Goal: Information Seeking & Learning: Find specific fact

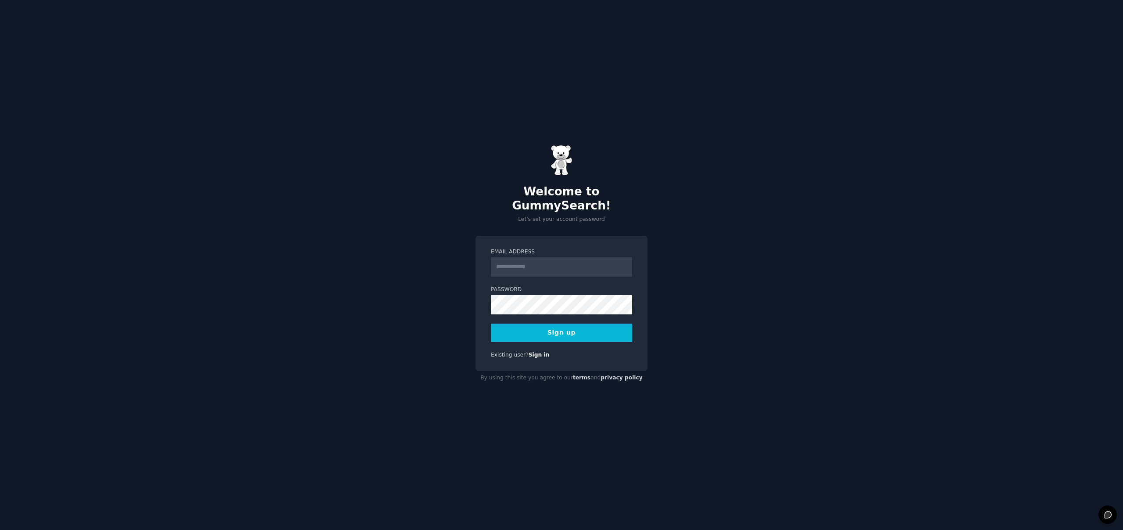
click at [525, 259] on input "Email Address" at bounding box center [561, 266] width 141 height 19
type input "**********"
click at [423, 358] on div "**********" at bounding box center [561, 265] width 1123 height 530
click at [530, 325] on button "Sign up" at bounding box center [561, 332] width 141 height 18
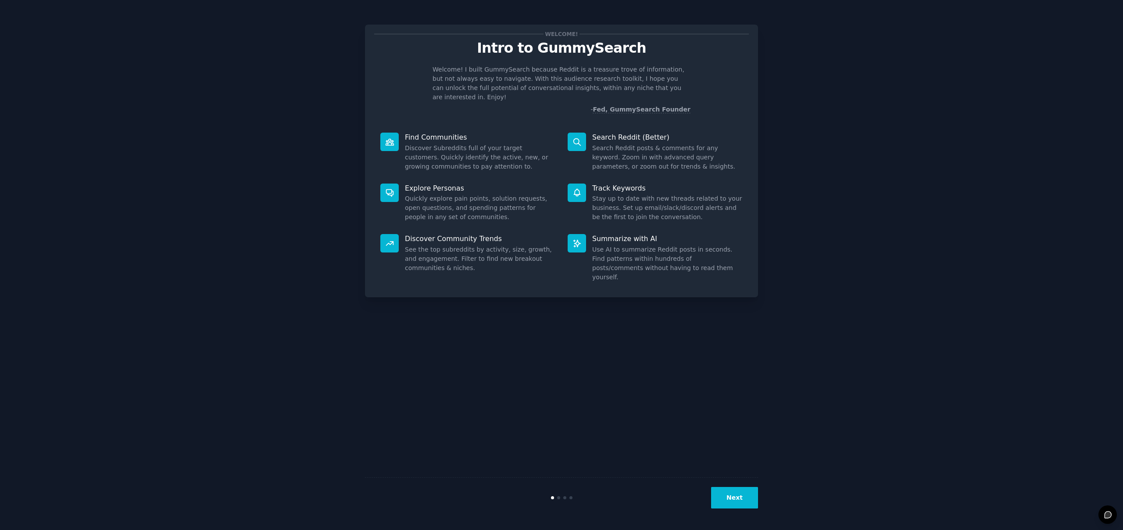
click at [743, 496] on button "Next" at bounding box center [734, 498] width 47 height 22
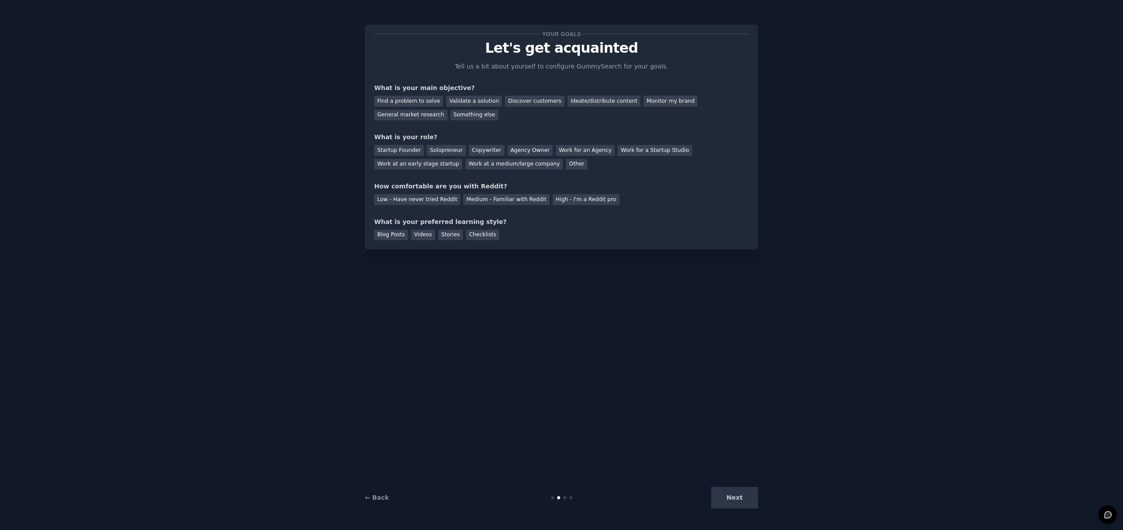
click at [730, 494] on div "Next" at bounding box center [692, 498] width 131 height 22
click at [585, 406] on div "Your goals Let's get acquainted Tell us a bit about yourself to configure Gummy…" at bounding box center [561, 264] width 393 height 505
click at [414, 117] on div "General market research" at bounding box center [410, 115] width 73 height 11
click at [395, 150] on div "Startup Founder" at bounding box center [399, 150] width 50 height 11
click at [501, 199] on div "Medium - Familiar with Reddit" at bounding box center [506, 199] width 86 height 11
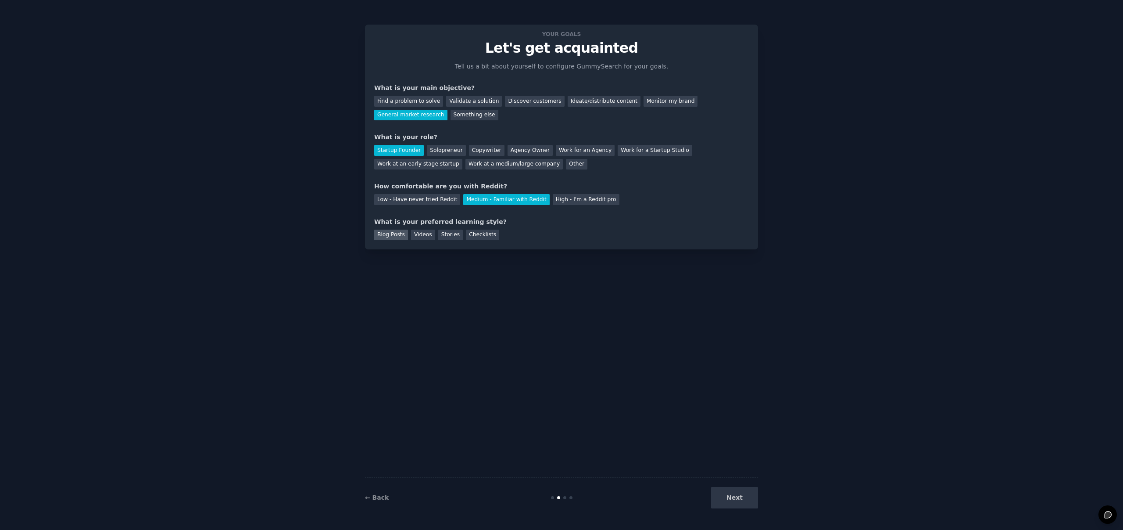
click at [388, 237] on div "Blog Posts" at bounding box center [391, 235] width 34 height 11
click at [738, 495] on button "Next" at bounding box center [734, 498] width 47 height 22
click at [745, 502] on button "Next" at bounding box center [734, 498] width 47 height 22
click at [745, 492] on button "Next" at bounding box center [734, 498] width 47 height 22
click at [703, 453] on div "Your goals Let's get acquainted Tell us a bit about yourself to configure Gummy…" at bounding box center [561, 264] width 393 height 505
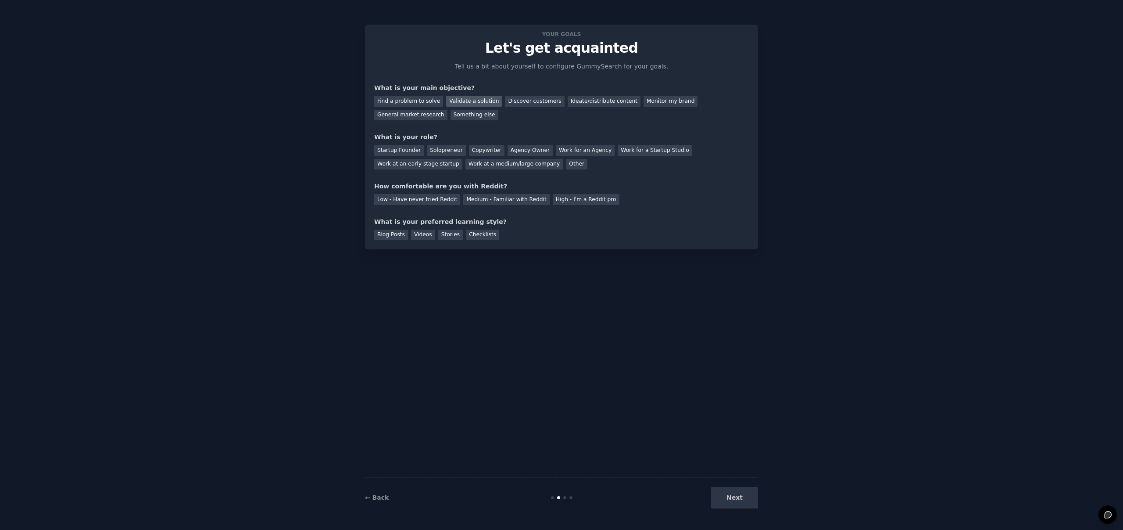
click at [470, 103] on div "Validate a solution" at bounding box center [474, 101] width 56 height 11
click at [445, 154] on div "Solopreneur" at bounding box center [446, 150] width 39 height 11
click at [436, 198] on div "Low - Have never tried Reddit" at bounding box center [417, 199] width 86 height 11
click at [452, 239] on div "Stories" at bounding box center [450, 235] width 25 height 11
click at [738, 499] on button "Next" at bounding box center [734, 498] width 47 height 22
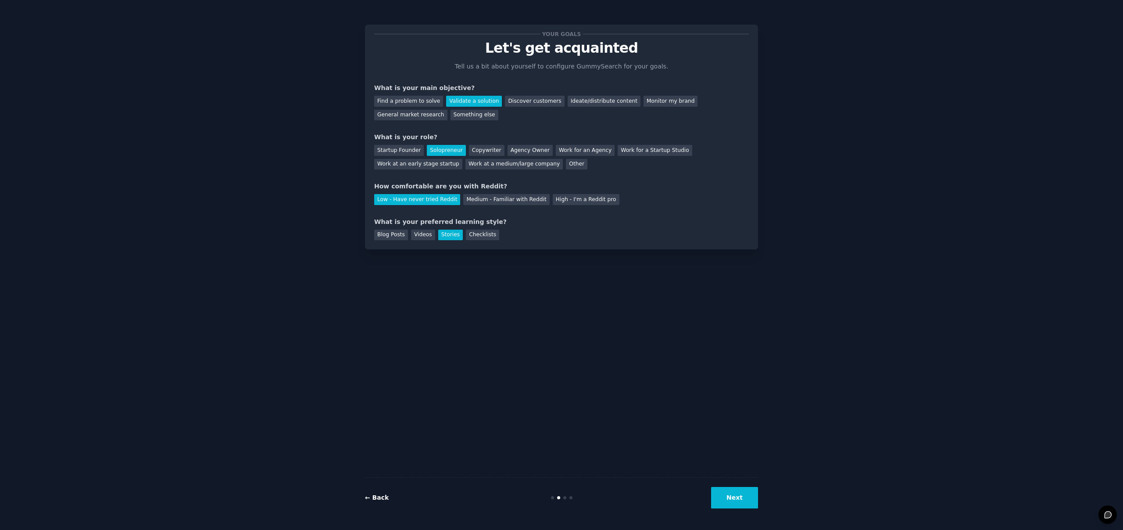
click at [381, 500] on link "← Back" at bounding box center [377, 497] width 24 height 7
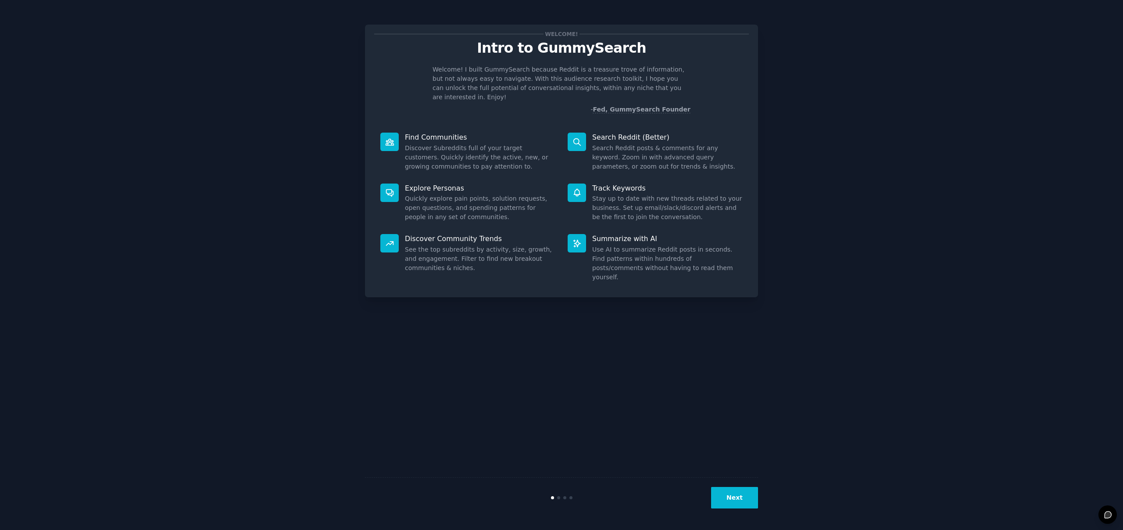
click at [613, 183] on p "Track Keywords" at bounding box center [667, 187] width 151 height 9
click at [571, 183] on div at bounding box center [577, 192] width 18 height 18
click at [604, 133] on p "Search Reddit (Better)" at bounding box center [667, 137] width 151 height 9
click at [745, 507] on button "Next" at bounding box center [734, 498] width 47 height 22
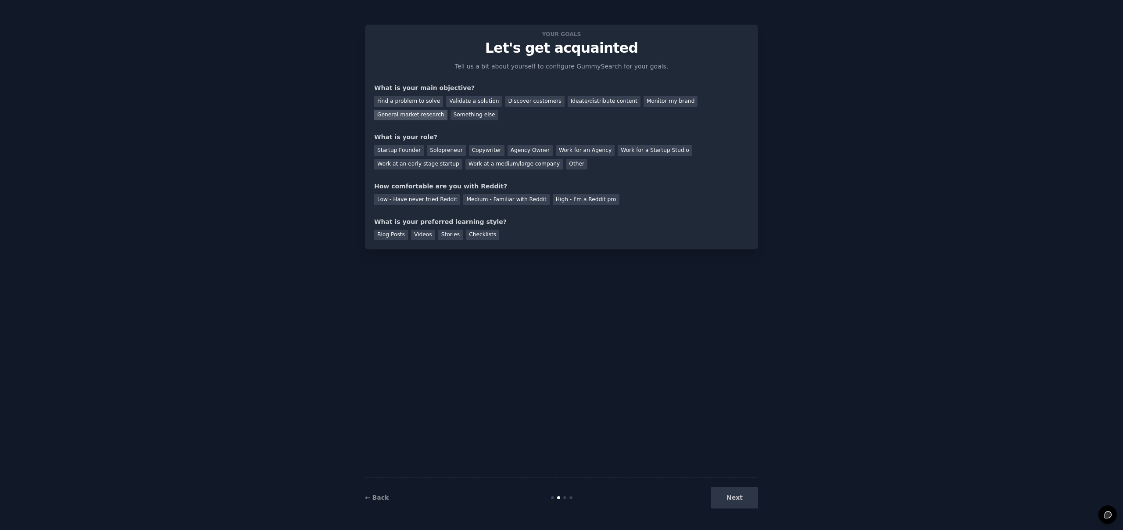
click at [414, 113] on div "General market research" at bounding box center [410, 115] width 73 height 11
click at [436, 145] on div "Solopreneur" at bounding box center [446, 150] width 39 height 11
click at [413, 201] on div "Low - Have never tried Reddit" at bounding box center [417, 199] width 86 height 11
click at [449, 236] on div "Stories" at bounding box center [450, 235] width 25 height 11
click at [743, 499] on button "Next" at bounding box center [734, 498] width 47 height 22
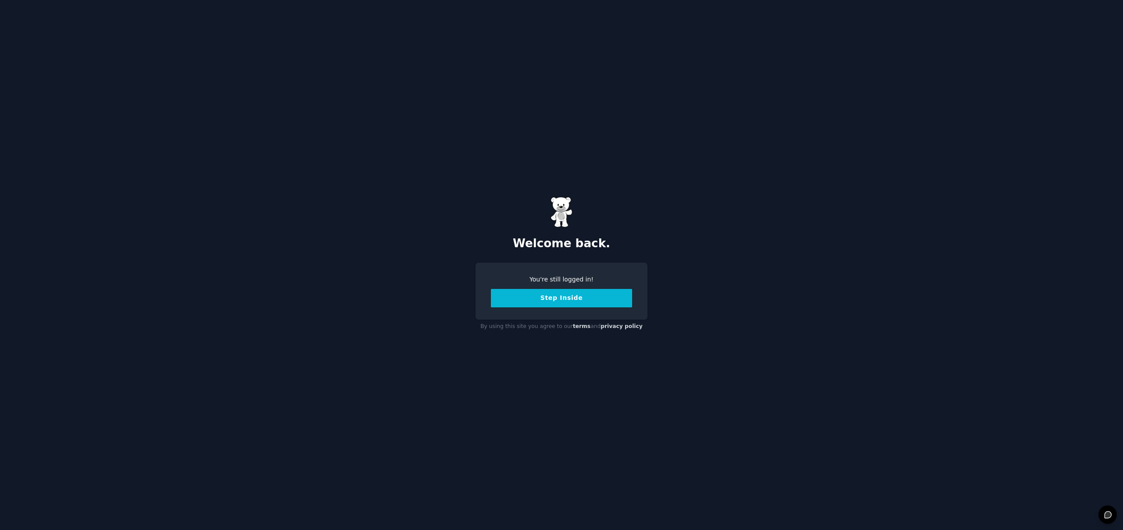
click at [560, 302] on button "Step Inside" at bounding box center [561, 298] width 141 height 18
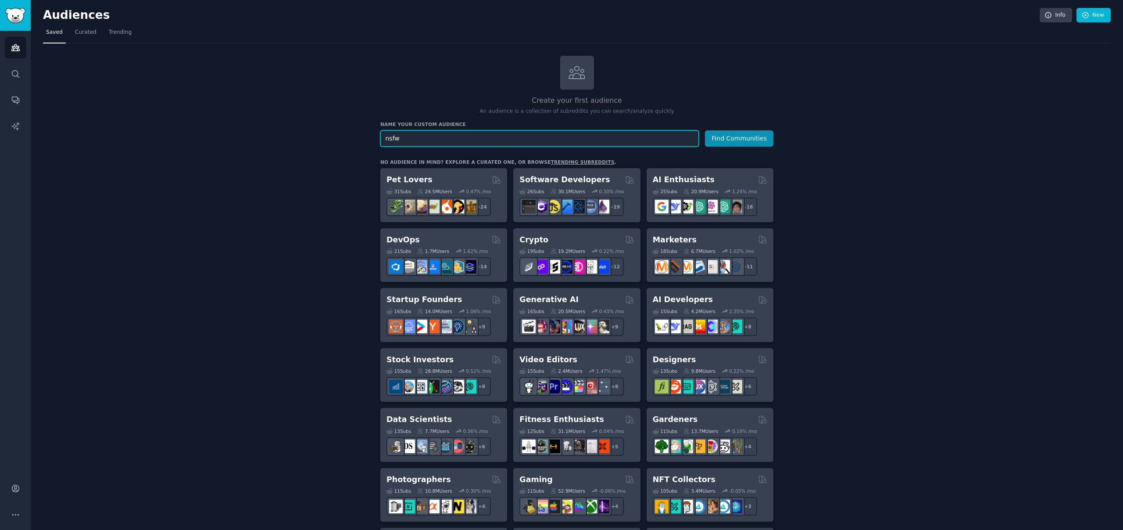
type input "nsfw"
click at [705, 130] on button "Find Communities" at bounding box center [739, 138] width 68 height 16
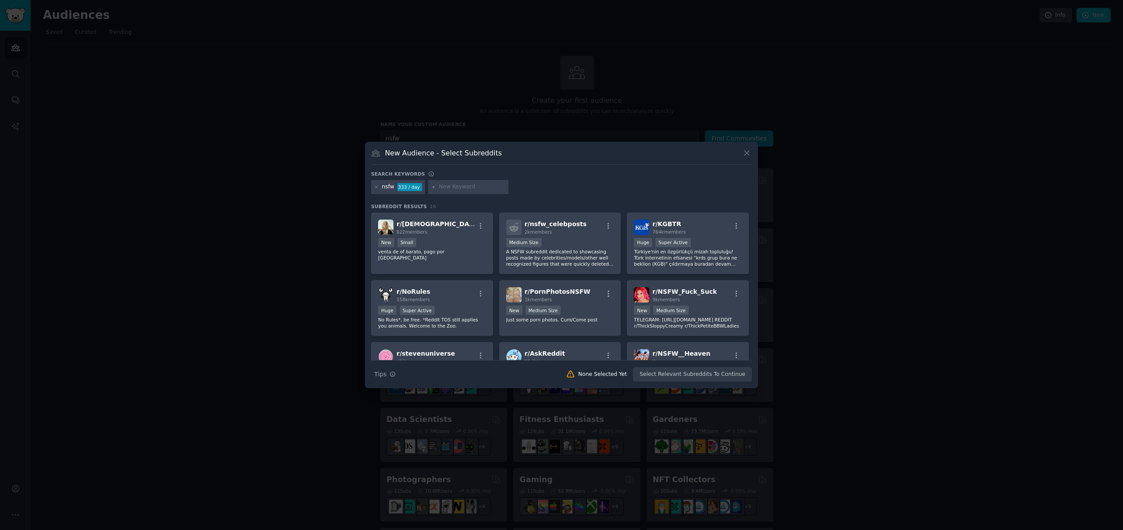
click at [747, 151] on icon at bounding box center [747, 152] width 9 height 9
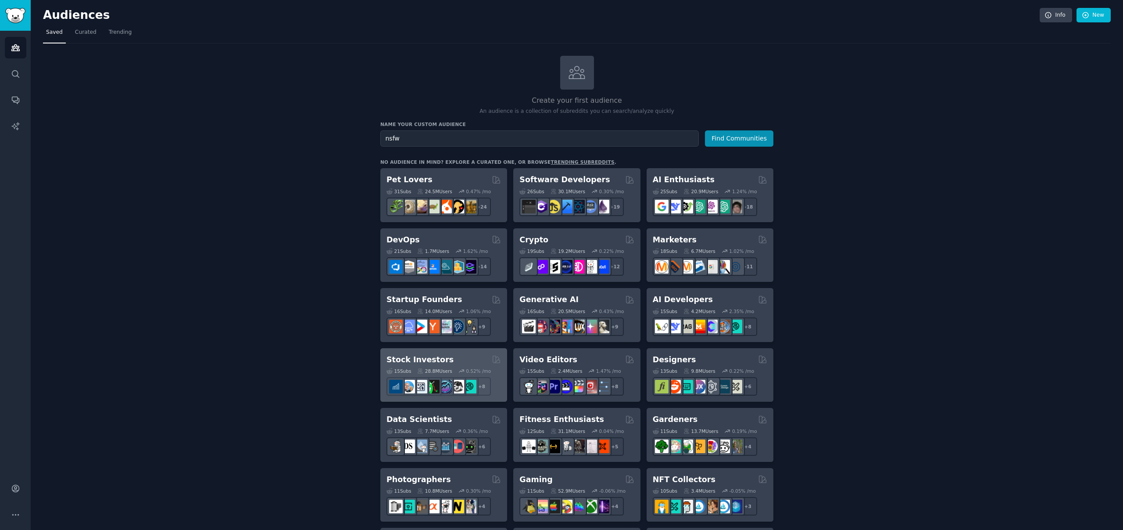
click at [412, 357] on h2 "Stock Investors" at bounding box center [420, 359] width 67 height 11
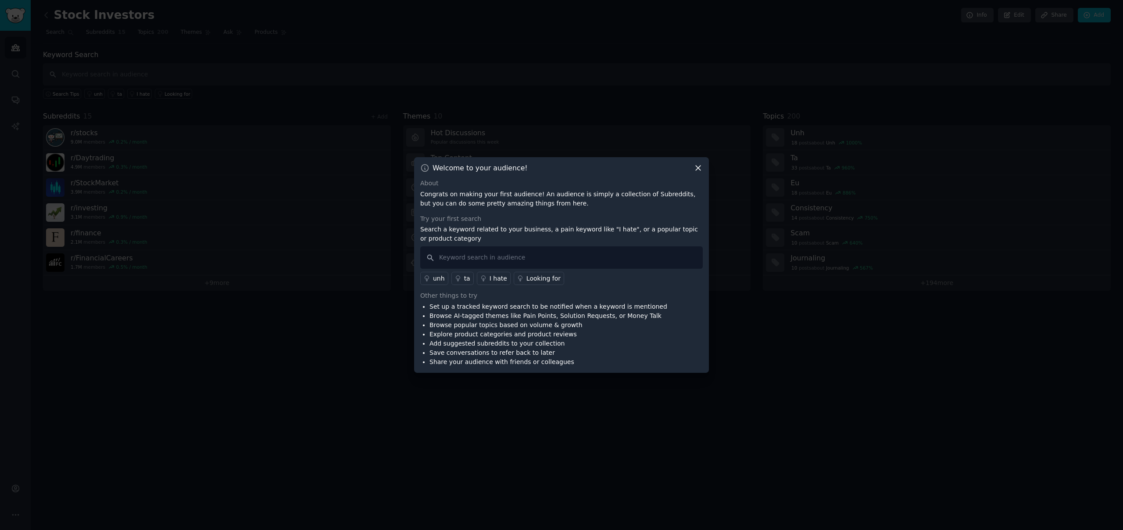
click at [696, 163] on icon at bounding box center [698, 167] width 9 height 9
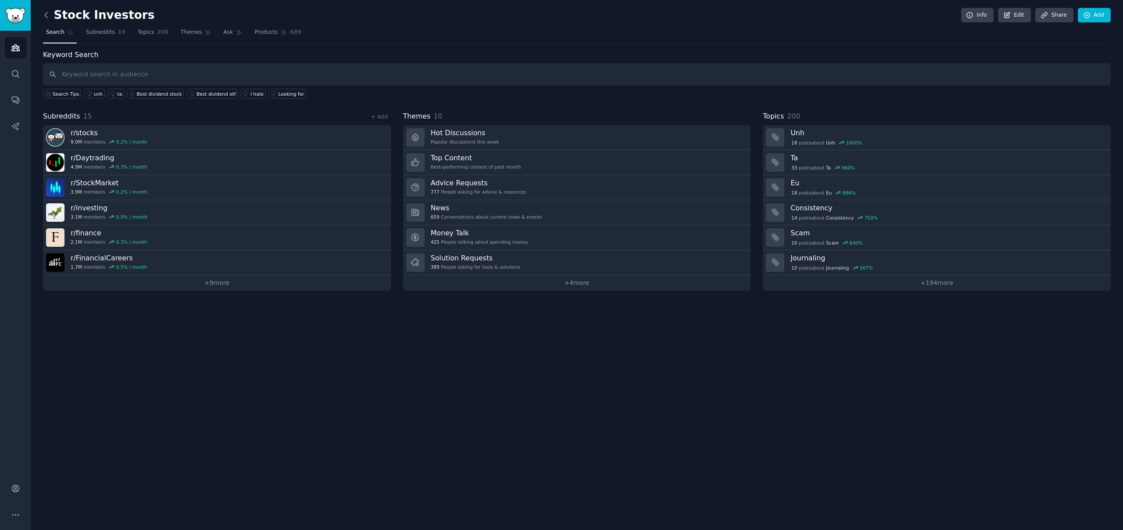
click at [47, 17] on icon at bounding box center [46, 14] width 3 height 5
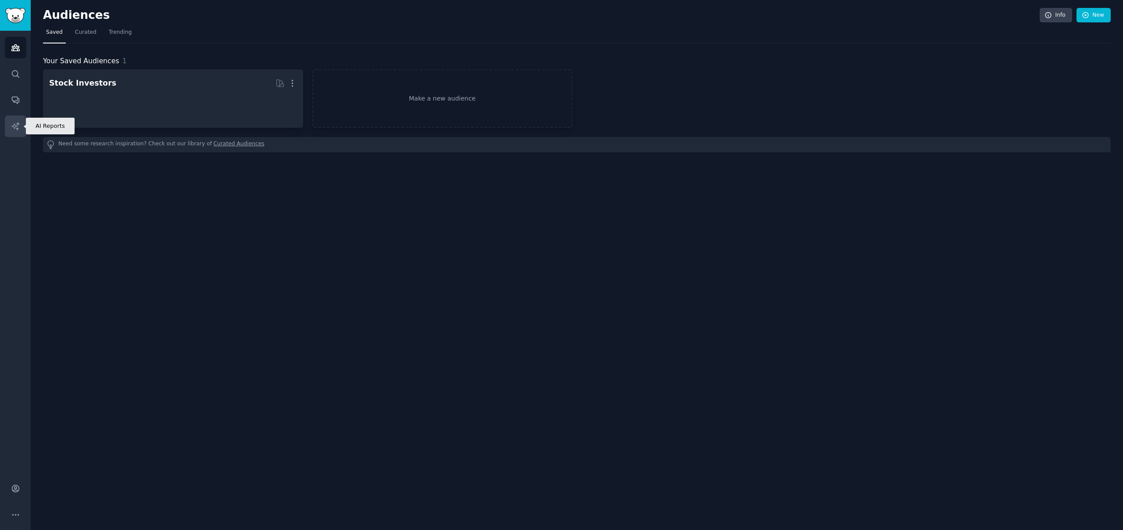
click at [14, 126] on icon "Sidebar" at bounding box center [15, 126] width 9 height 9
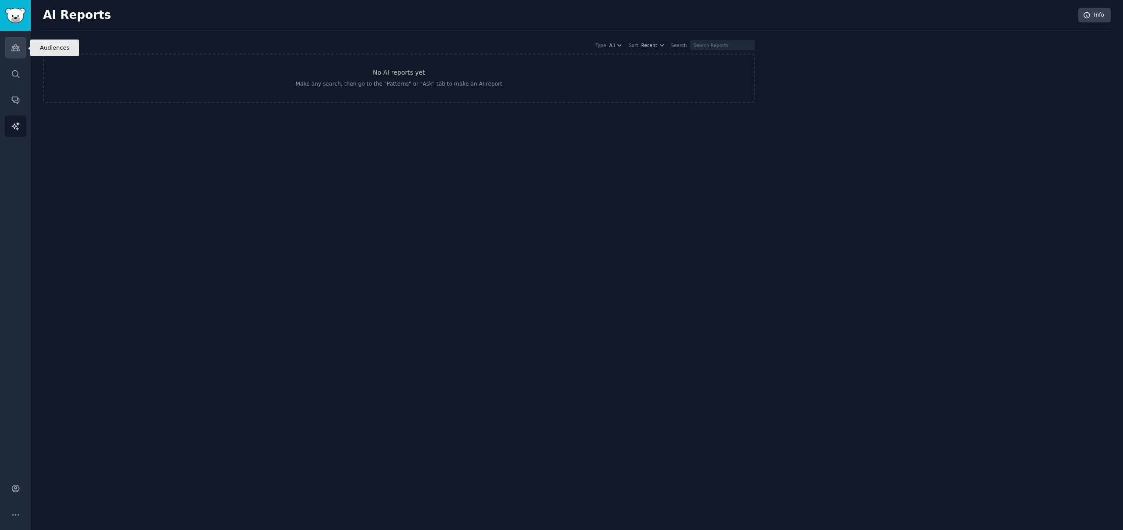
click at [17, 47] on icon "Sidebar" at bounding box center [15, 48] width 8 height 6
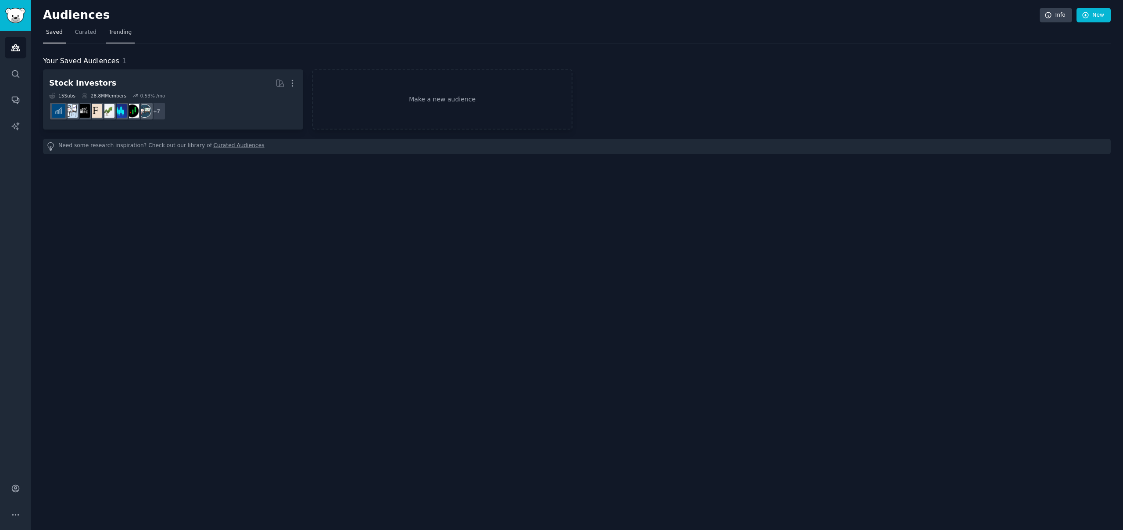
click at [118, 34] on span "Trending" at bounding box center [120, 33] width 23 height 8
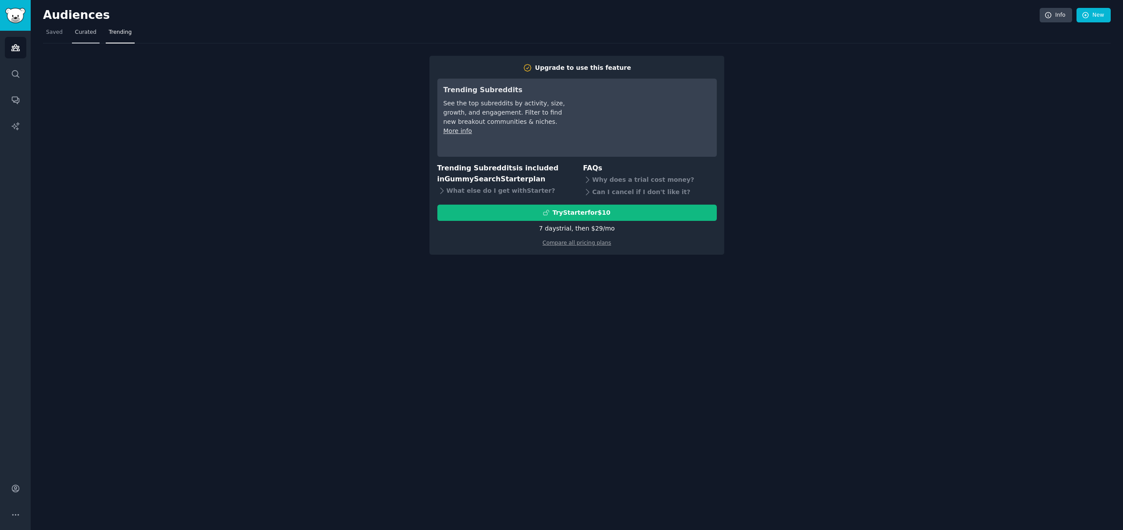
click at [86, 37] on link "Curated" at bounding box center [86, 34] width 28 height 18
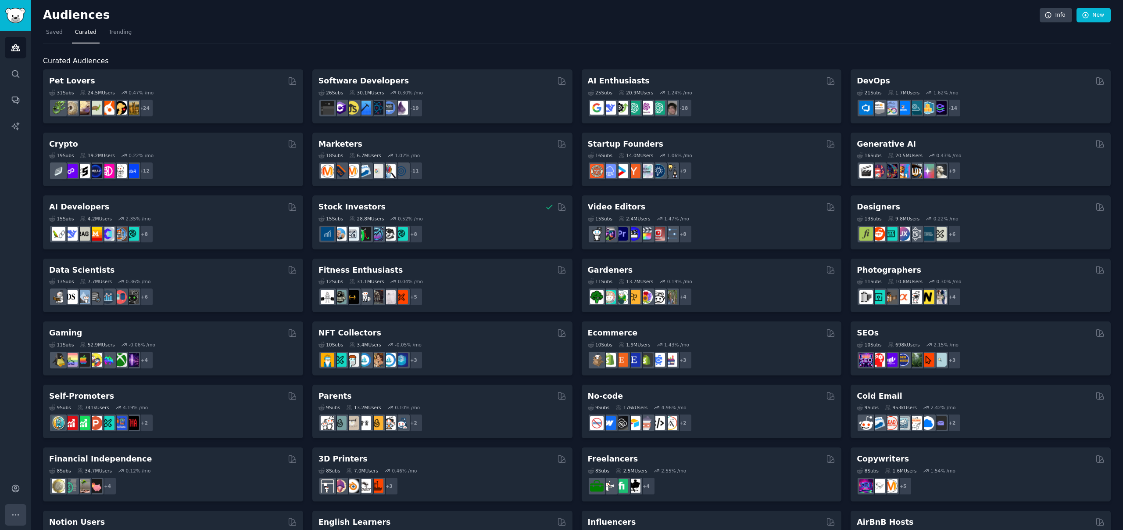
click at [19, 509] on button "More" at bounding box center [16, 515] width 22 height 22
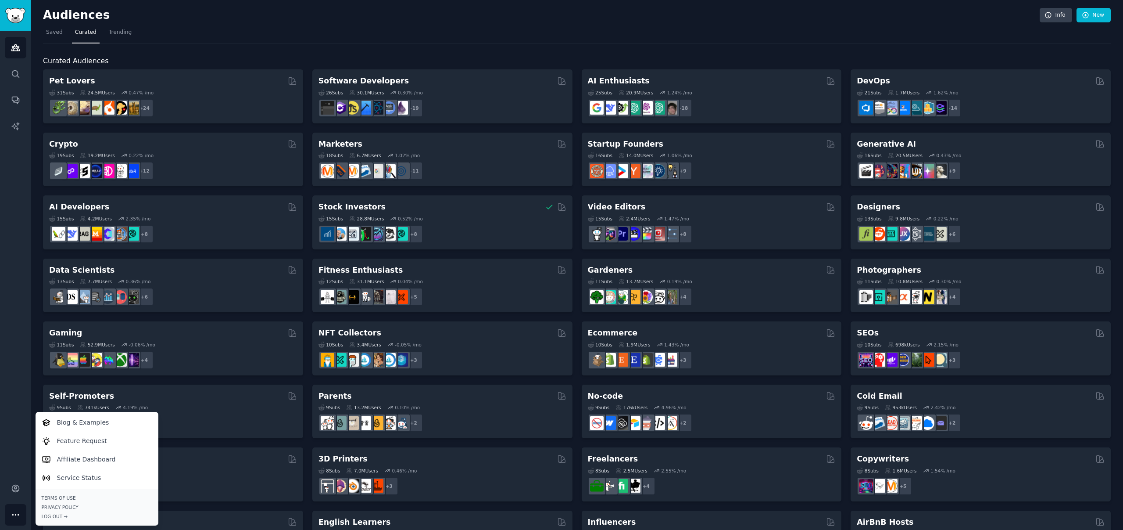
click at [19, 402] on div "Audiences Search Conversations AI Reports" at bounding box center [15, 250] width 31 height 438
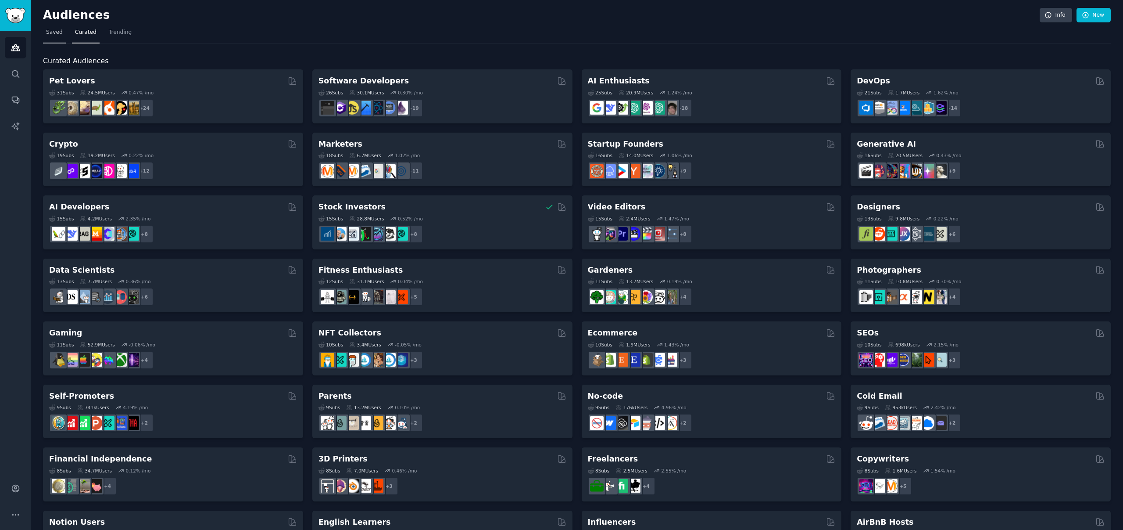
click at [55, 29] on span "Saved" at bounding box center [54, 33] width 17 height 8
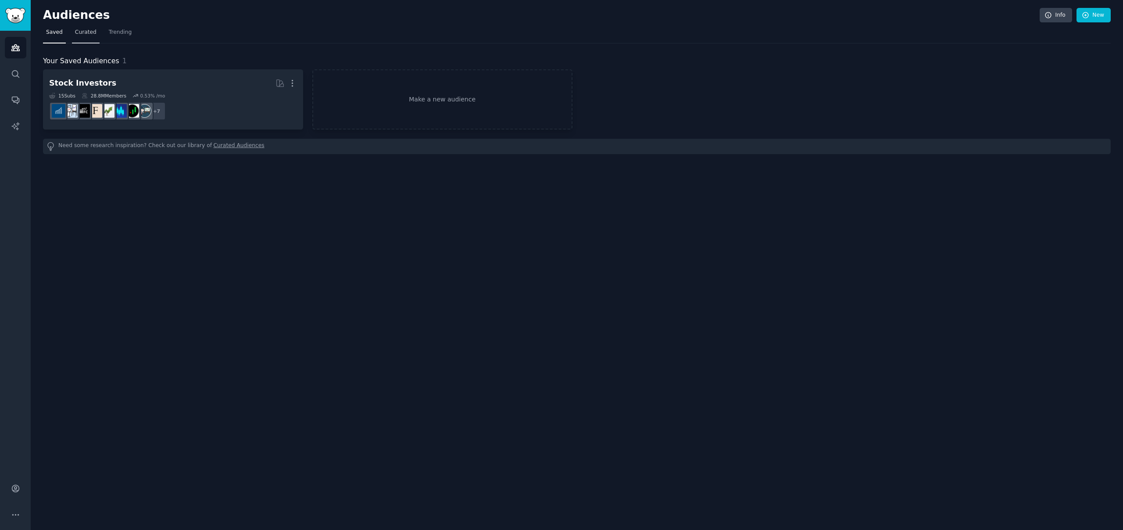
click at [84, 32] on span "Curated" at bounding box center [86, 33] width 22 height 8
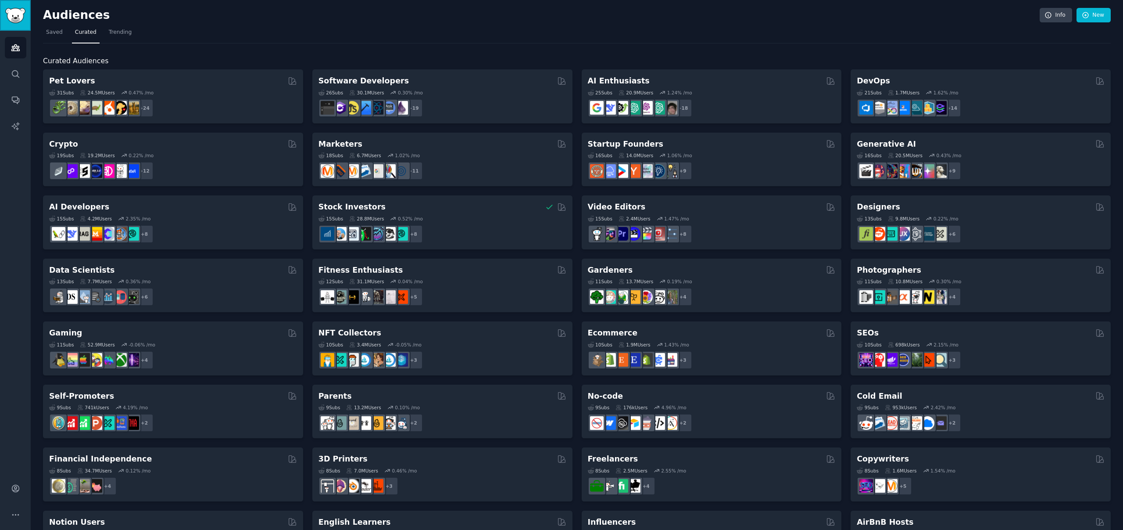
click at [11, 15] on img "Sidebar" at bounding box center [15, 15] width 20 height 15
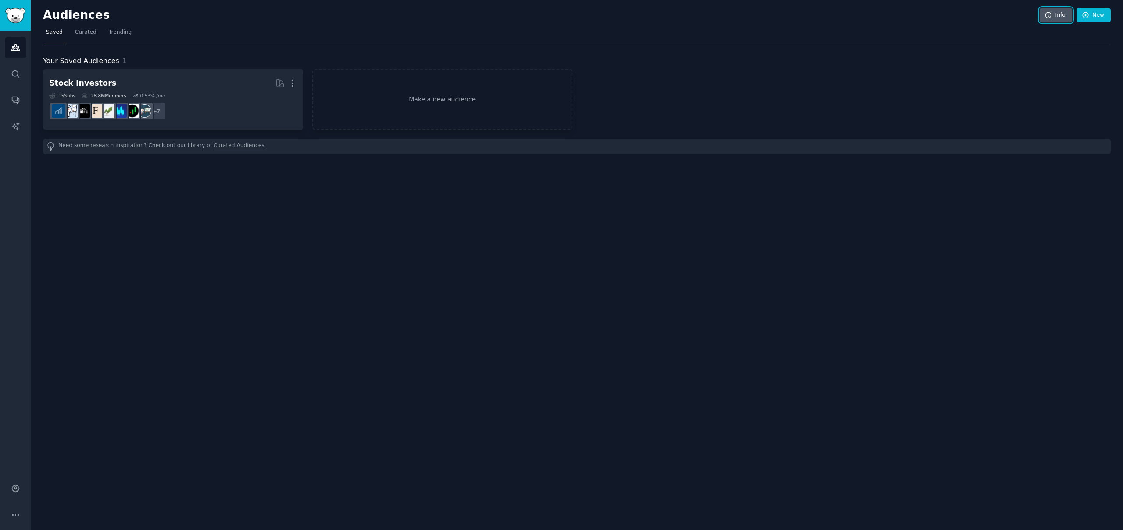
click at [1049, 15] on icon at bounding box center [1049, 15] width 6 height 6
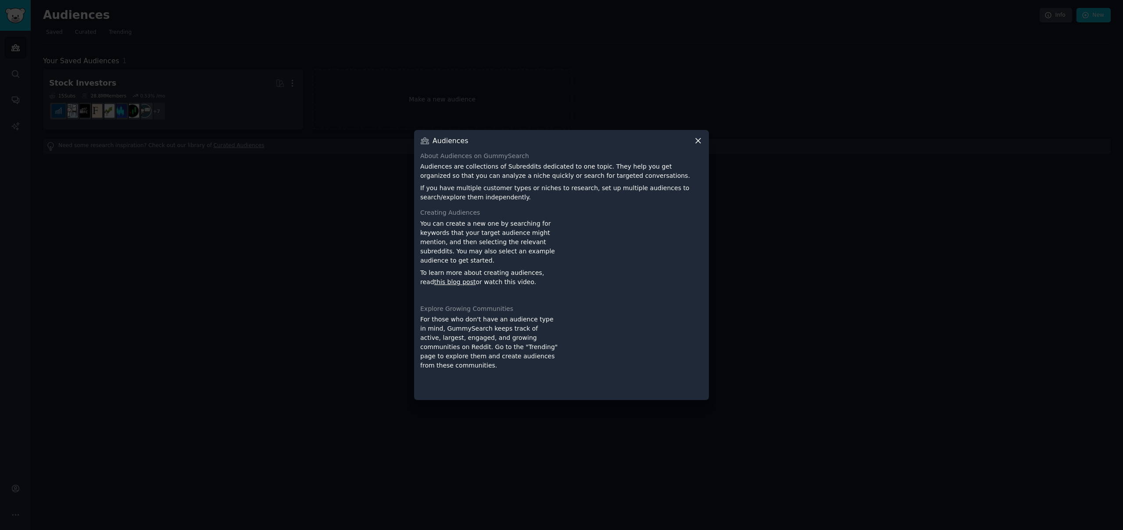
click at [699, 139] on icon at bounding box center [698, 140] width 9 height 9
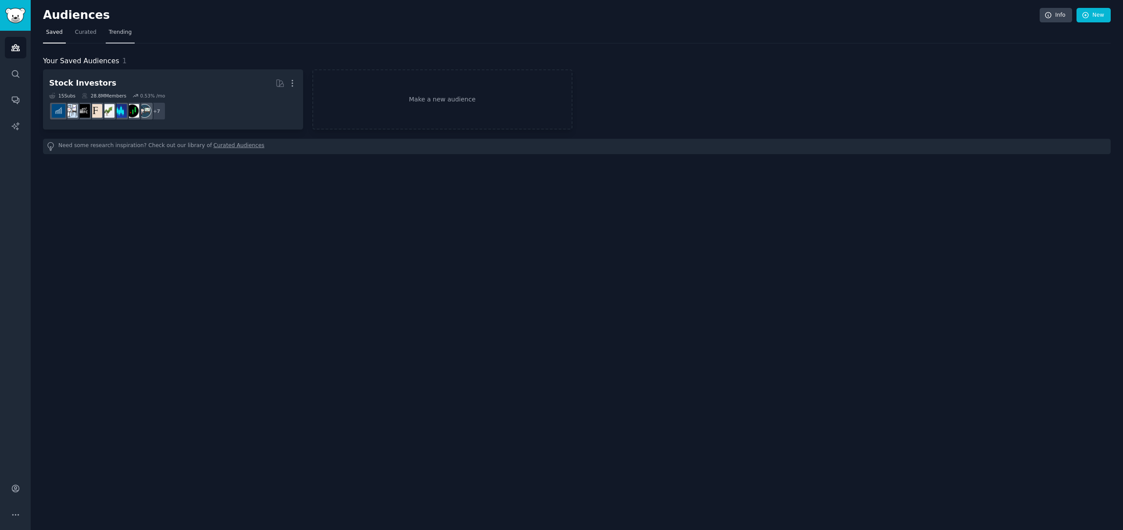
click at [115, 33] on span "Trending" at bounding box center [120, 33] width 23 height 8
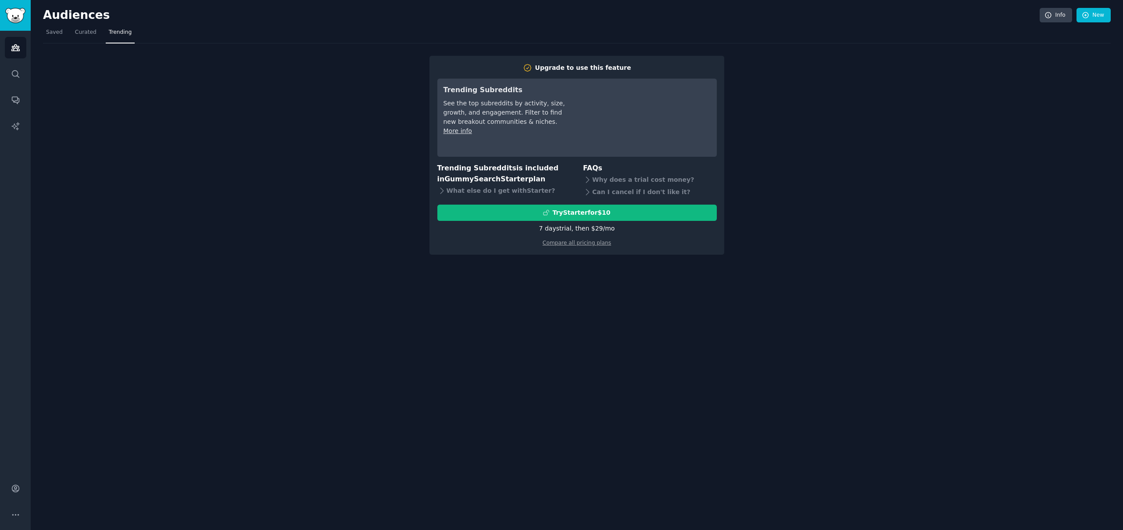
click at [461, 132] on link "More info" at bounding box center [458, 130] width 29 height 7
click at [19, 14] on img "Sidebar" at bounding box center [15, 15] width 20 height 15
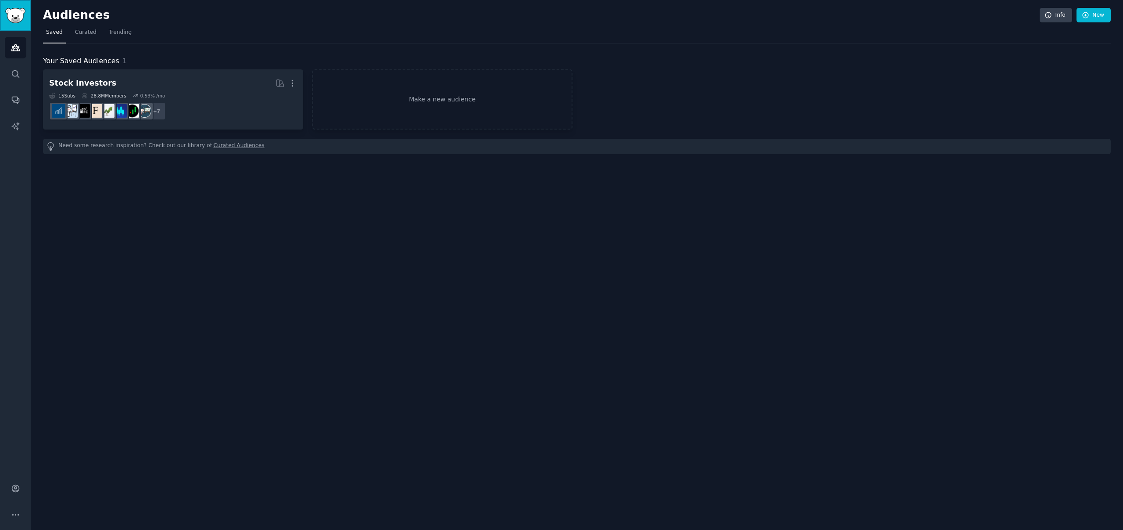
click at [19, 9] on img "Sidebar" at bounding box center [15, 15] width 20 height 15
click at [15, 74] on icon "Sidebar" at bounding box center [15, 73] width 9 height 9
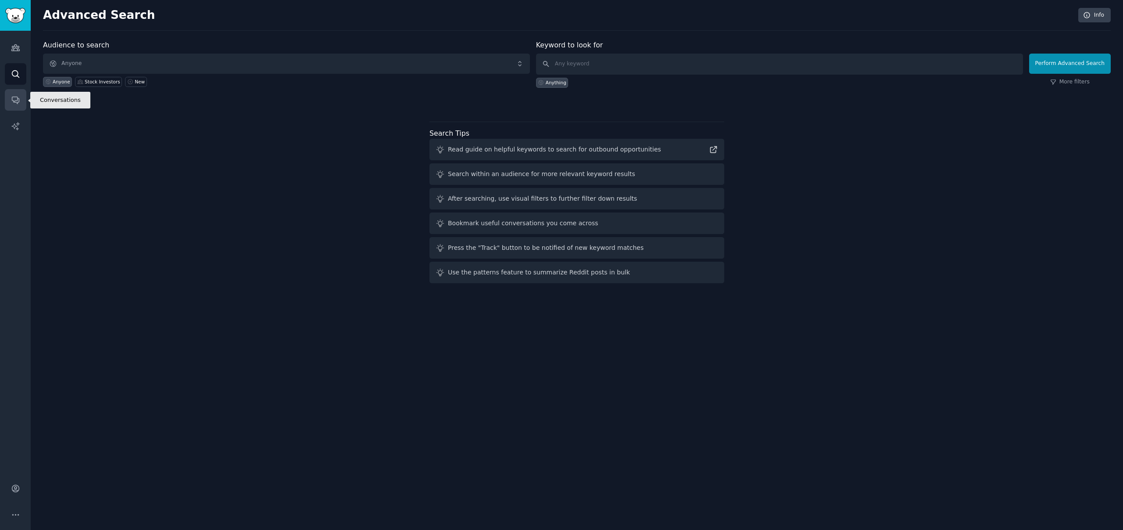
click at [12, 101] on icon "Sidebar" at bounding box center [15, 99] width 9 height 9
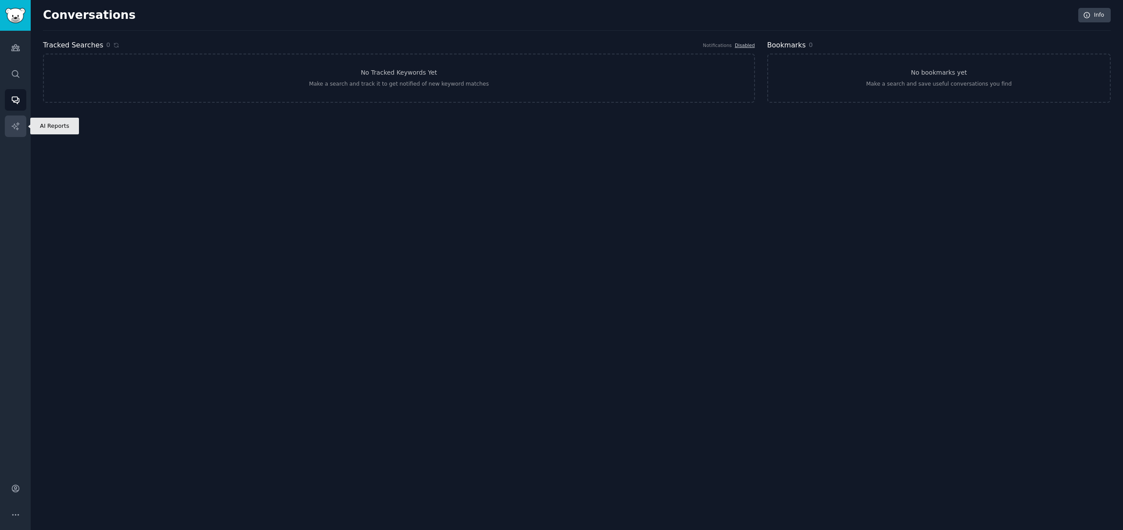
click at [13, 123] on icon "Sidebar" at bounding box center [15, 126] width 9 height 9
click at [15, 496] on link "Account" at bounding box center [16, 488] width 22 height 22
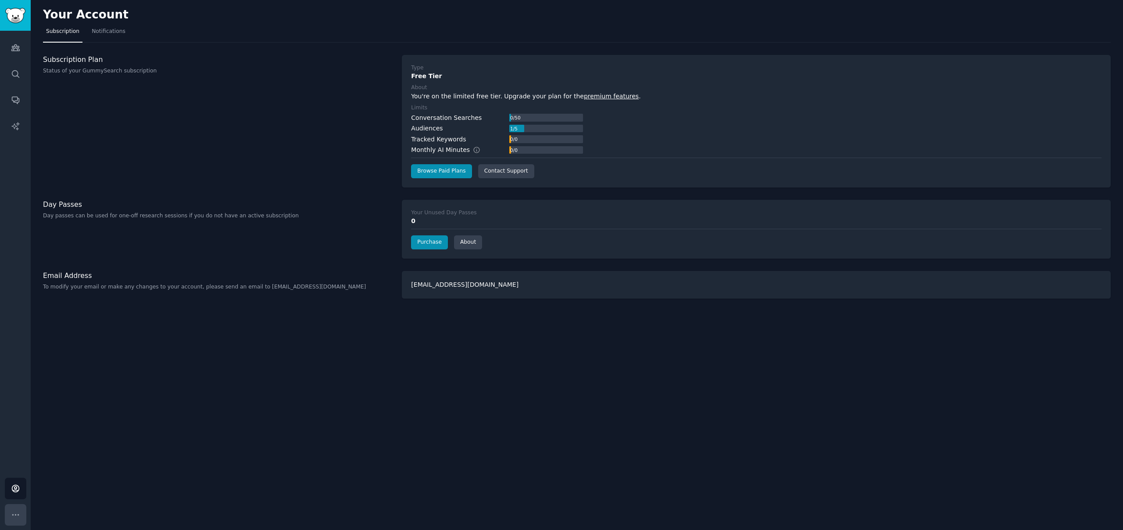
click at [14, 512] on icon "Sidebar" at bounding box center [15, 514] width 9 height 9
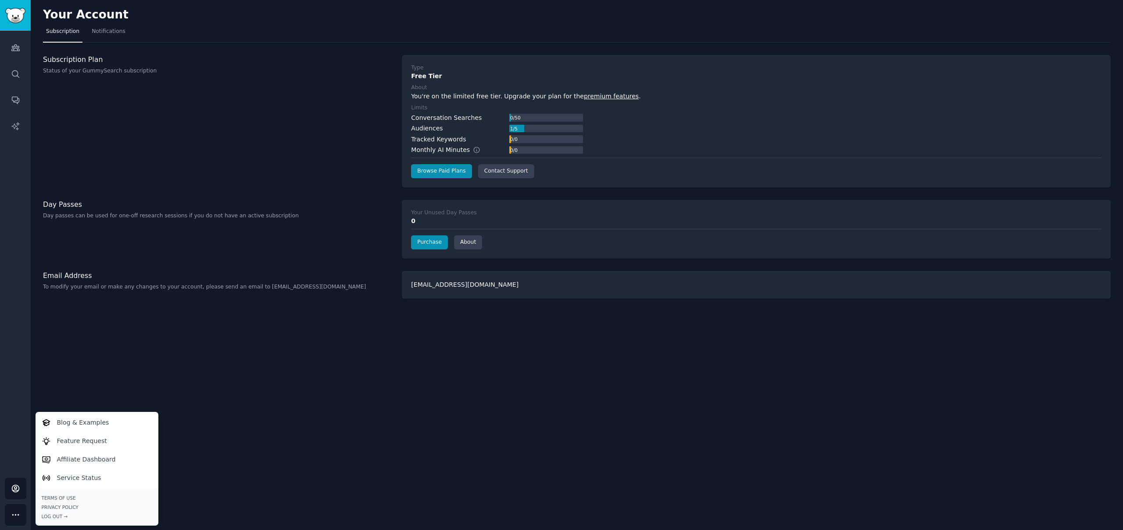
click at [149, 346] on div "Your Account Subscription Notifications Subscription Plan Status of your GummyS…" at bounding box center [577, 265] width 1093 height 530
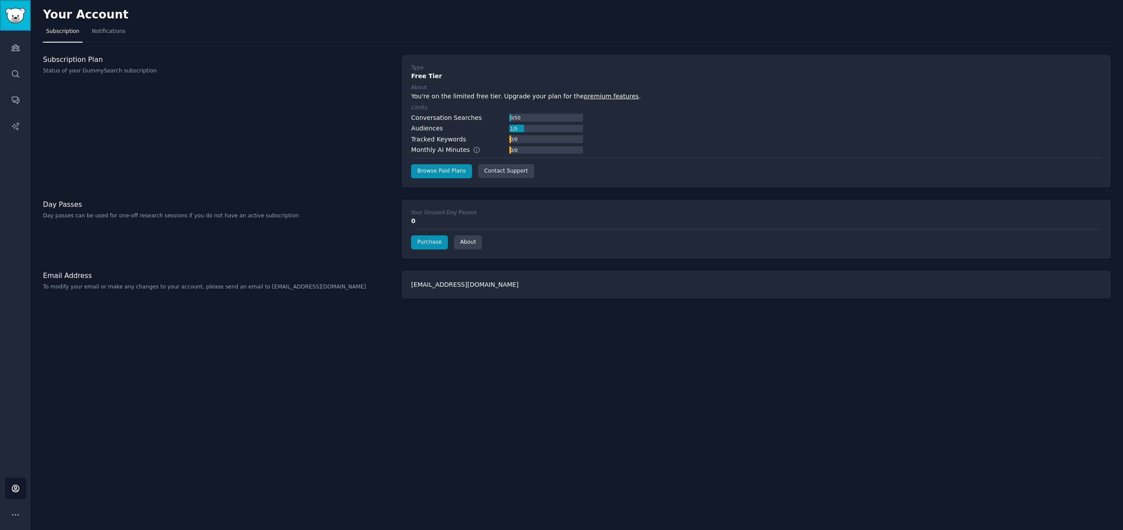
click at [25, 4] on link "Sidebar" at bounding box center [15, 15] width 31 height 31
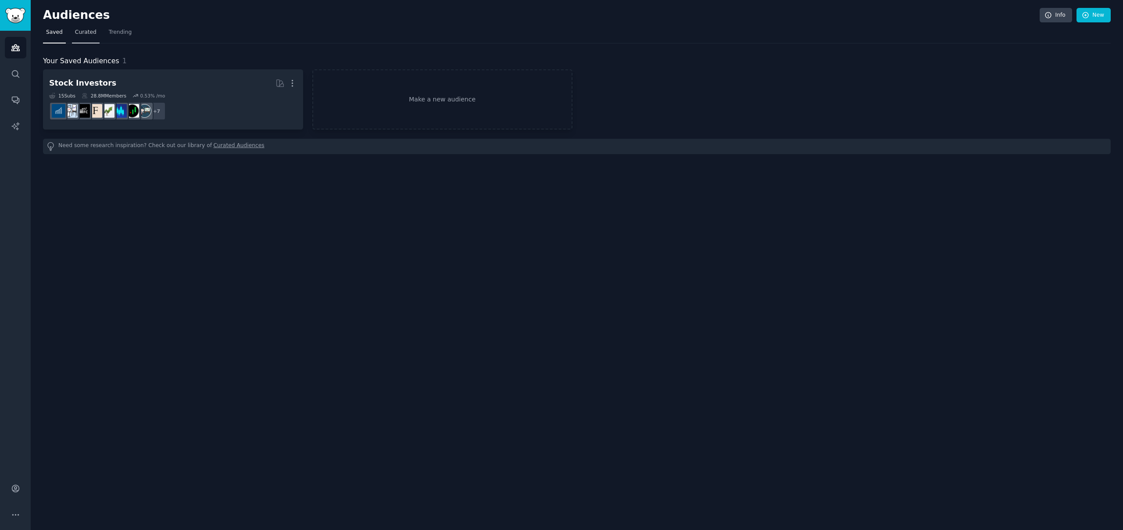
click at [86, 31] on span "Curated" at bounding box center [86, 33] width 22 height 8
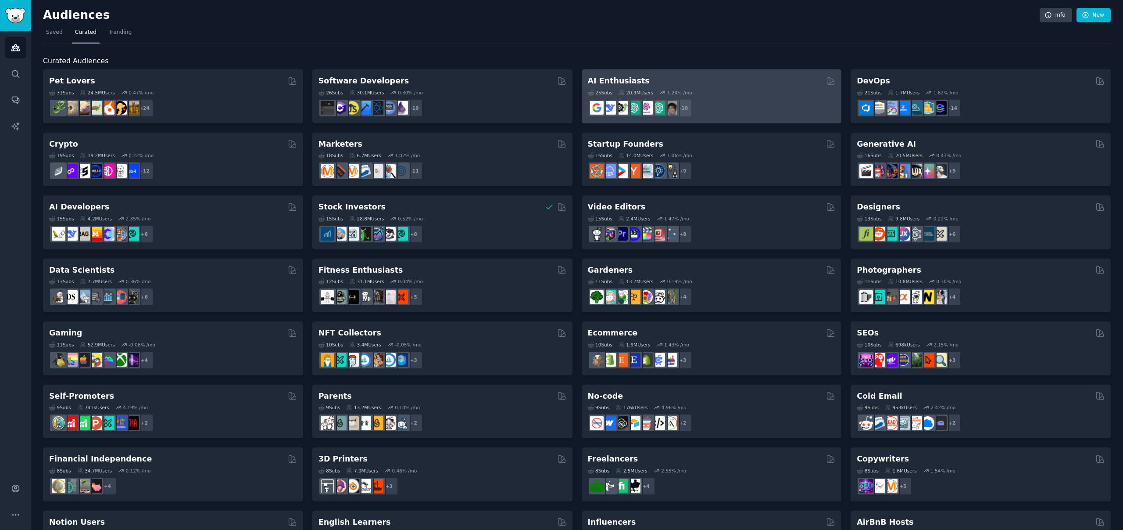
click at [629, 83] on h2 "AI Enthusiasts" at bounding box center [619, 80] width 62 height 11
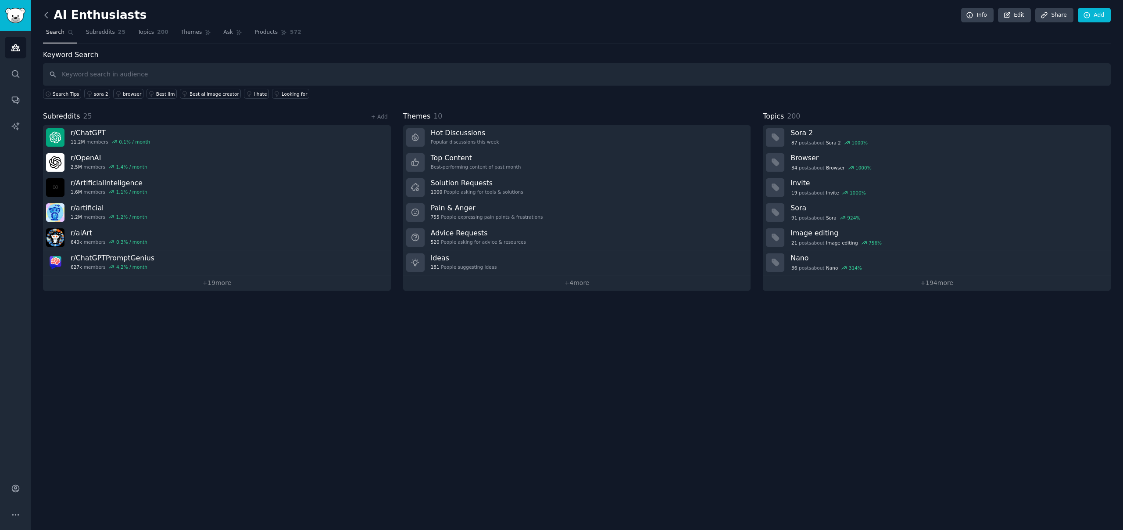
click at [48, 14] on icon at bounding box center [46, 15] width 9 height 9
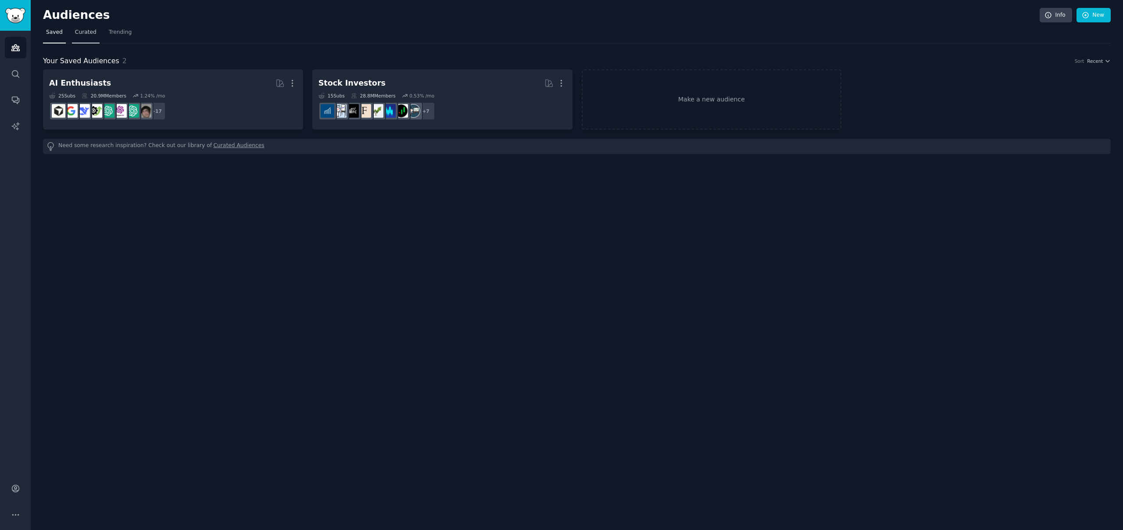
click at [84, 32] on span "Curated" at bounding box center [86, 33] width 22 height 8
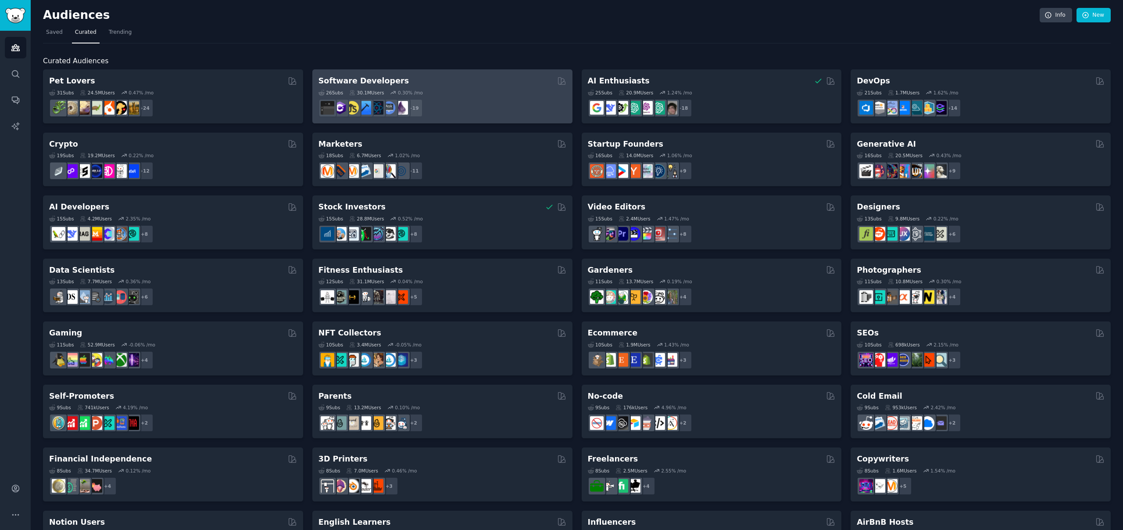
click at [360, 77] on h2 "Software Developers" at bounding box center [364, 80] width 90 height 11
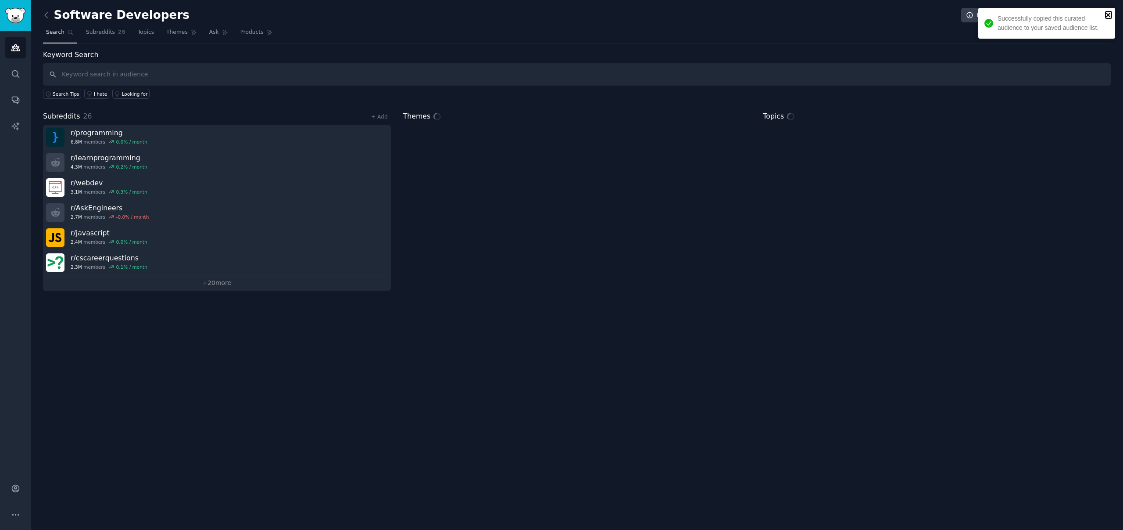
click at [1109, 17] on icon "close" at bounding box center [1109, 14] width 6 height 7
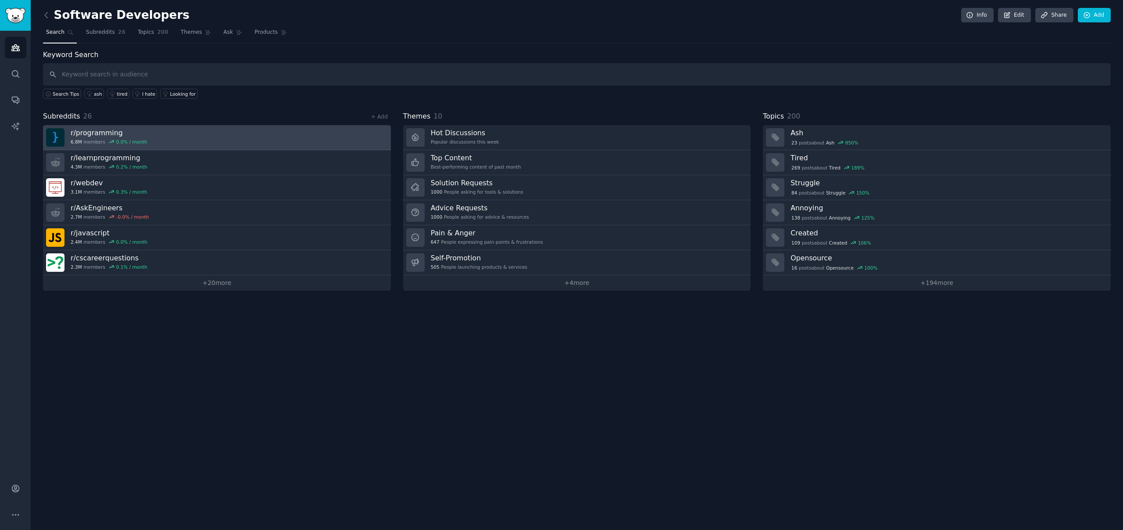
click at [100, 132] on h3 "r/ programming" at bounding box center [109, 132] width 77 height 9
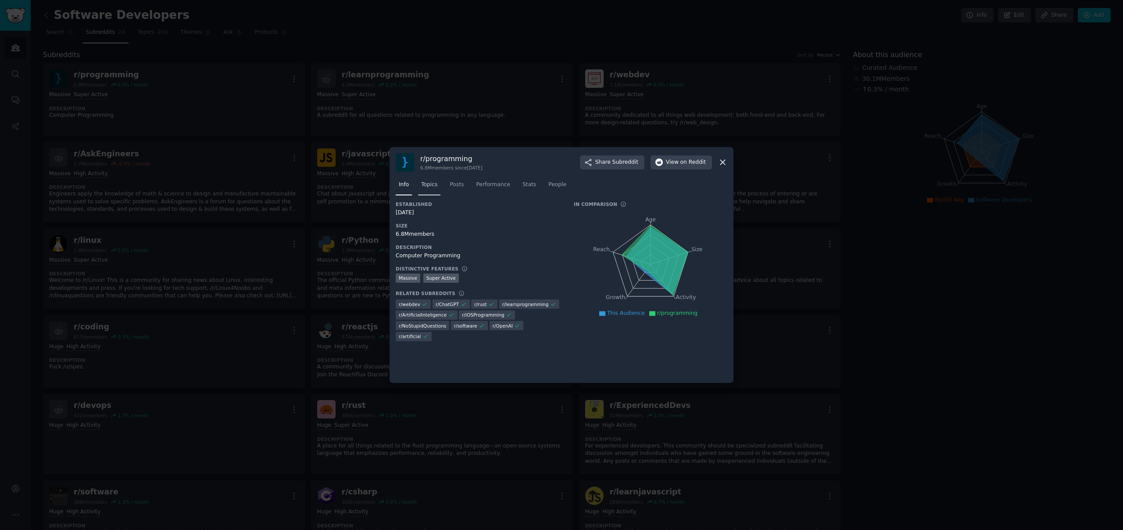
click at [438, 183] on span "Topics" at bounding box center [429, 185] width 16 height 8
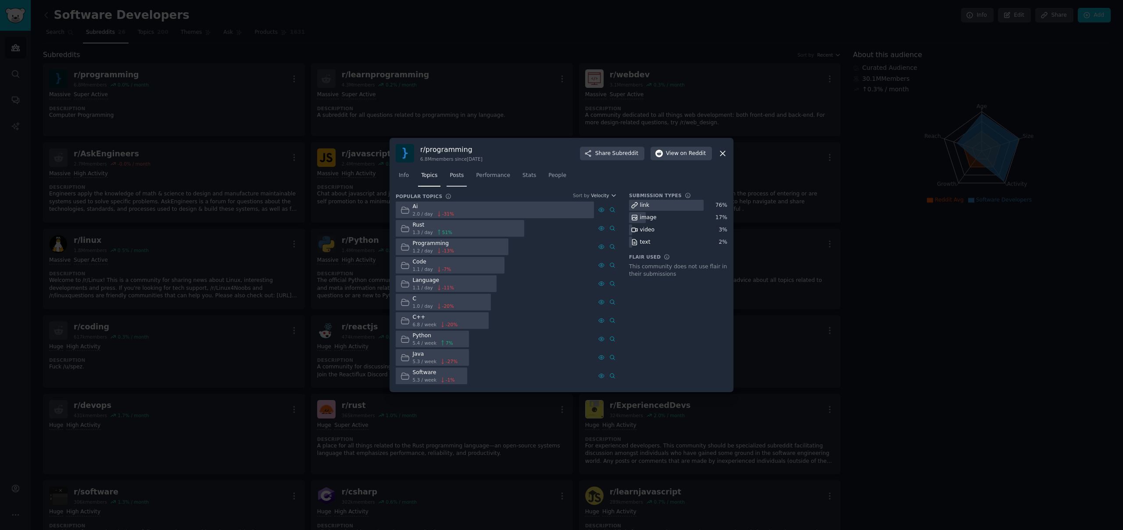
click at [457, 175] on span "Posts" at bounding box center [457, 176] width 14 height 8
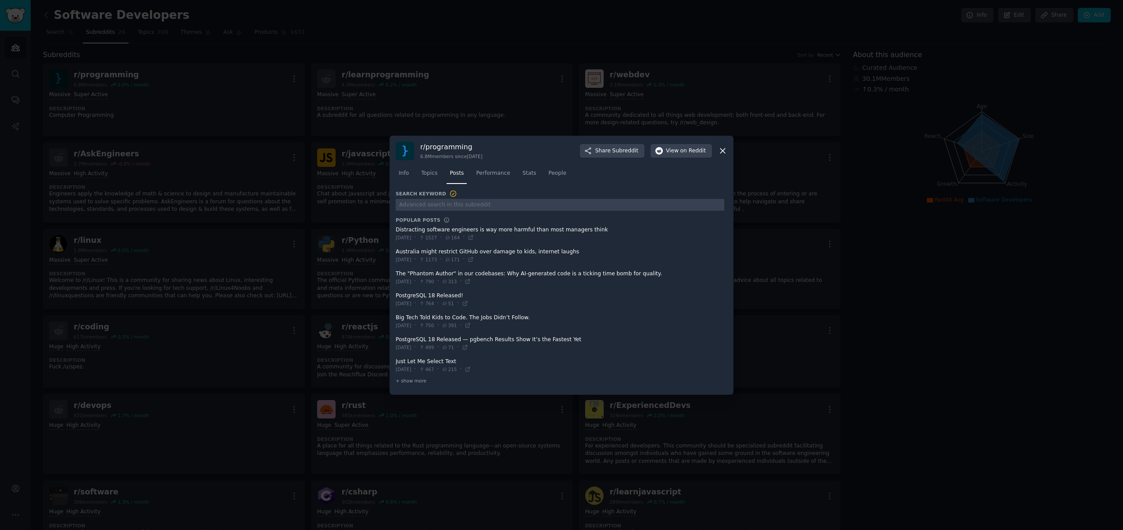
click at [724, 149] on icon at bounding box center [723, 150] width 5 height 5
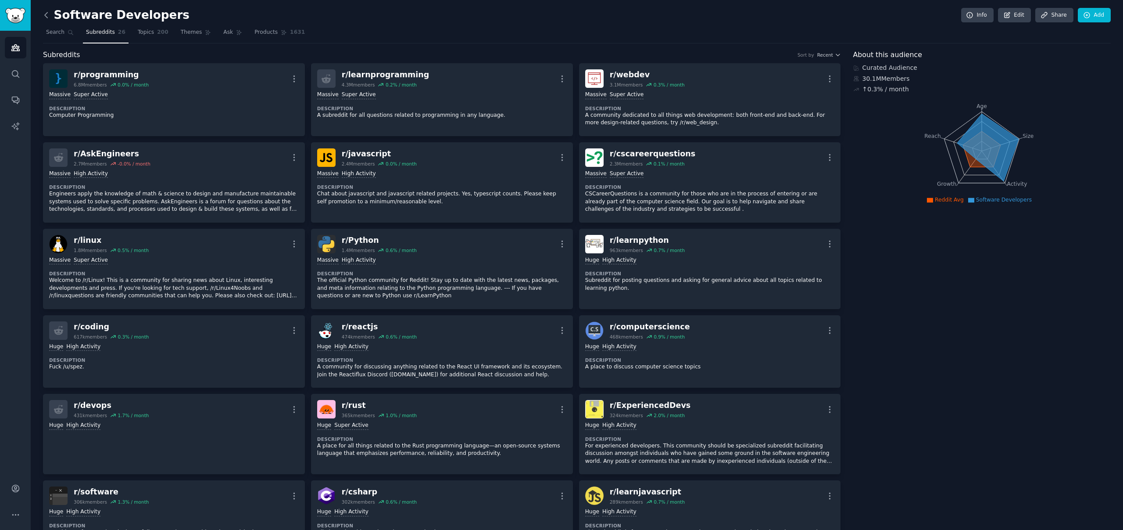
click at [47, 17] on icon at bounding box center [46, 15] width 9 height 9
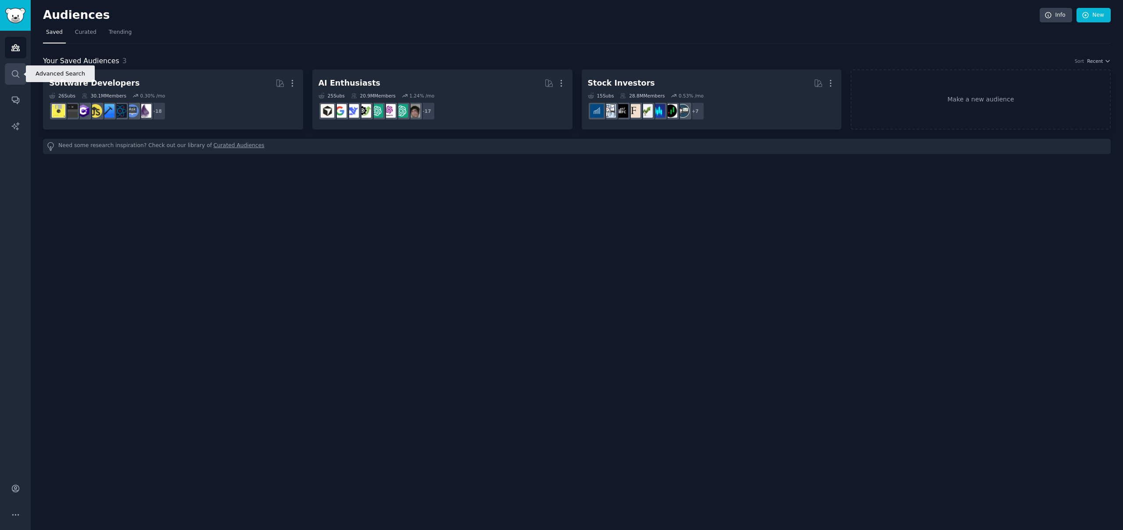
click at [11, 75] on icon "Sidebar" at bounding box center [15, 73] width 9 height 9
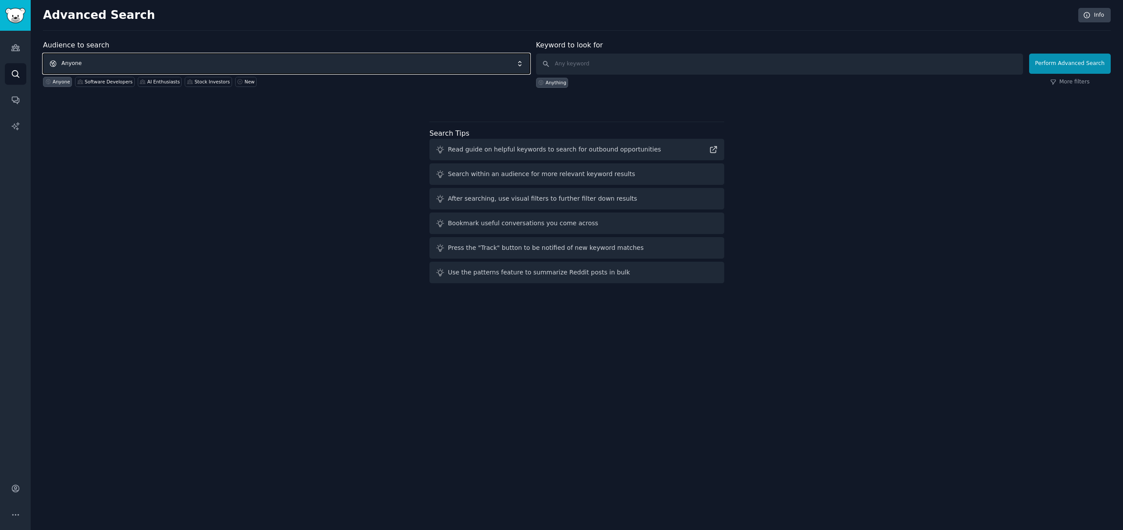
click at [102, 61] on span "Anyone" at bounding box center [286, 64] width 487 height 20
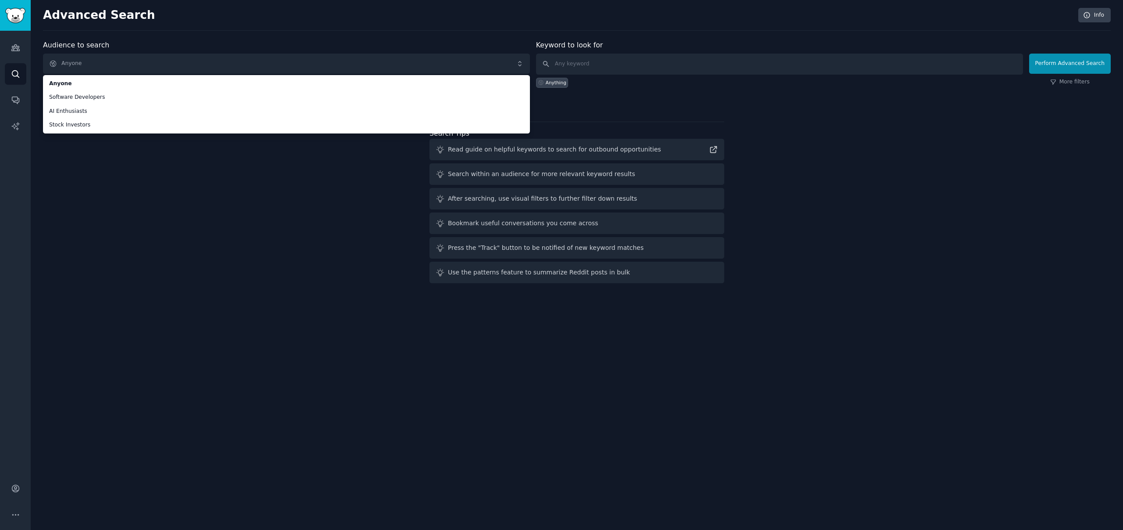
click at [166, 205] on div "Audience to search Anyone Anyone Software Developers AI Enthusiasts Stock Inves…" at bounding box center [577, 163] width 1068 height 247
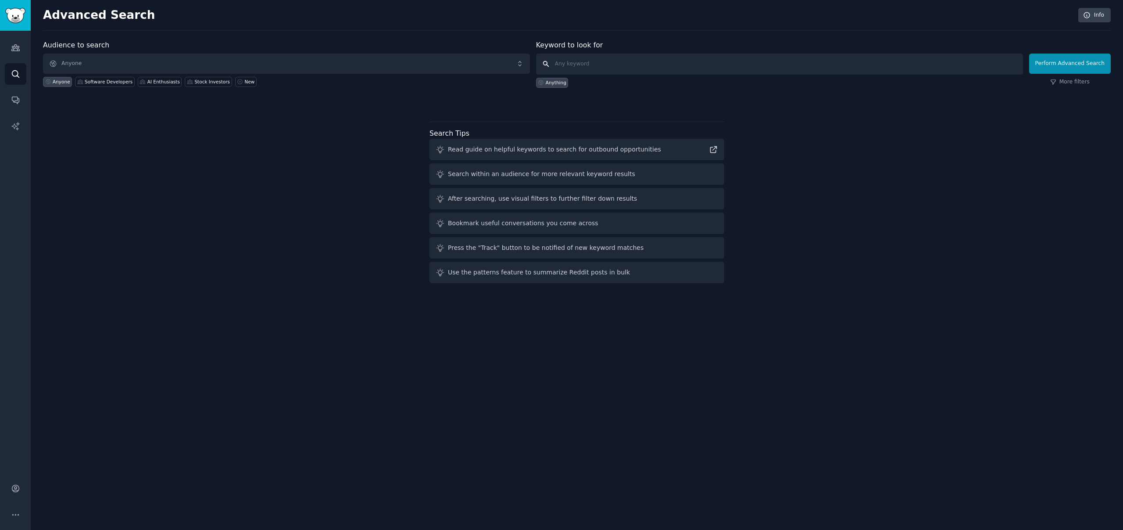
click at [563, 61] on input "text" at bounding box center [779, 64] width 487 height 21
paste input "deepthroat"
type input "deepthroat"
click button "Perform Advanced Search" at bounding box center [1071, 64] width 82 height 20
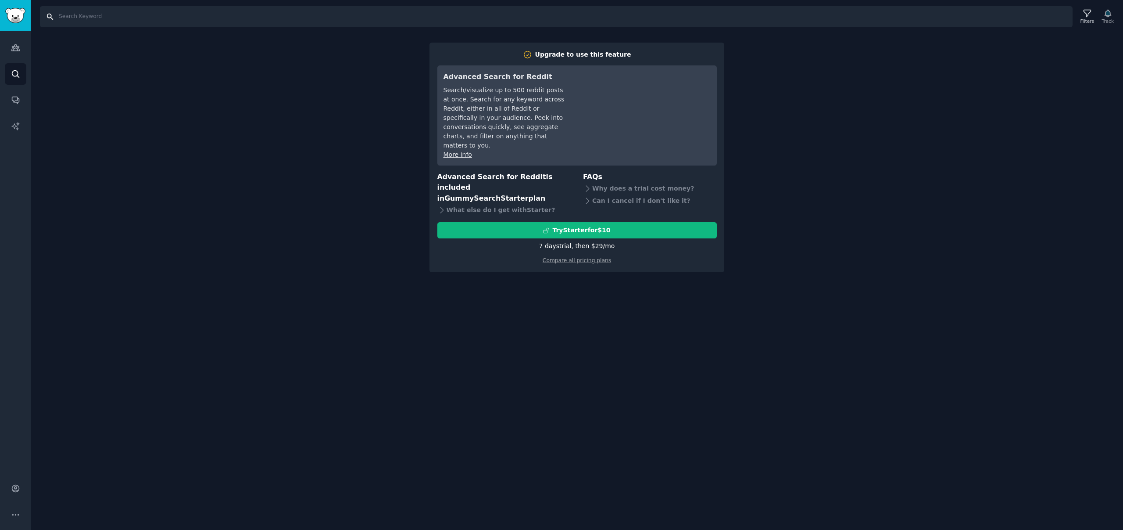
click at [47, 19] on input "Search" at bounding box center [556, 16] width 1033 height 21
paste input "deepthroat"
type input "deepthroat"
